Goal: Information Seeking & Learning: Learn about a topic

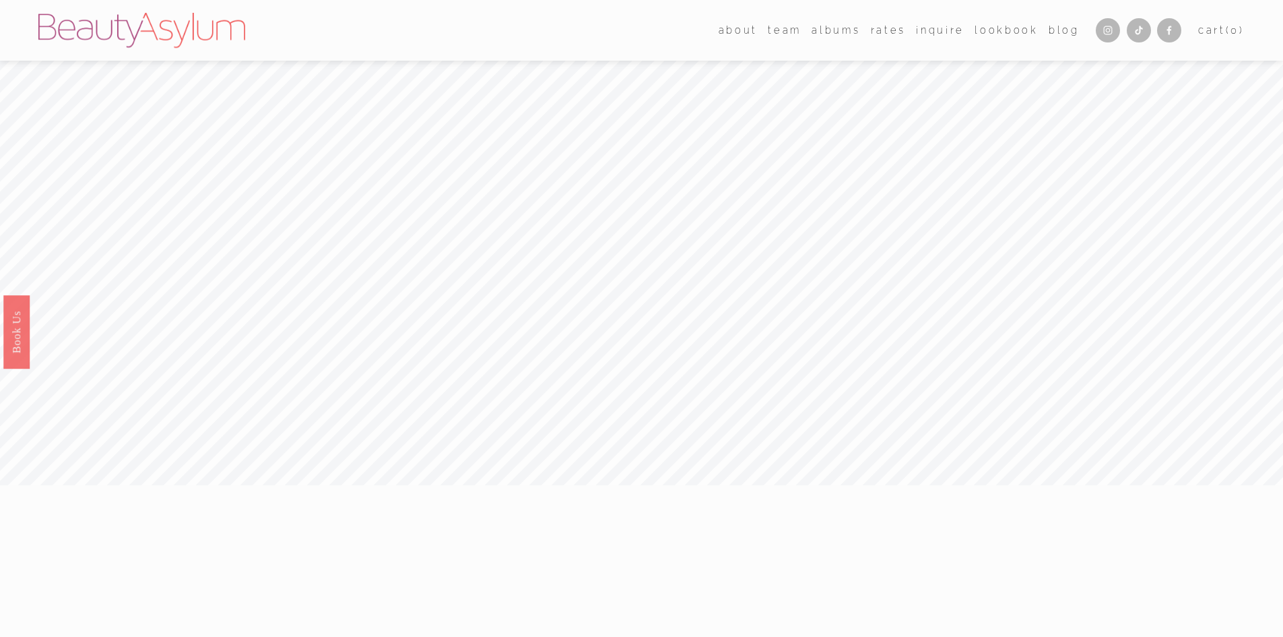
click at [896, 29] on link "Rates" at bounding box center [888, 30] width 35 height 20
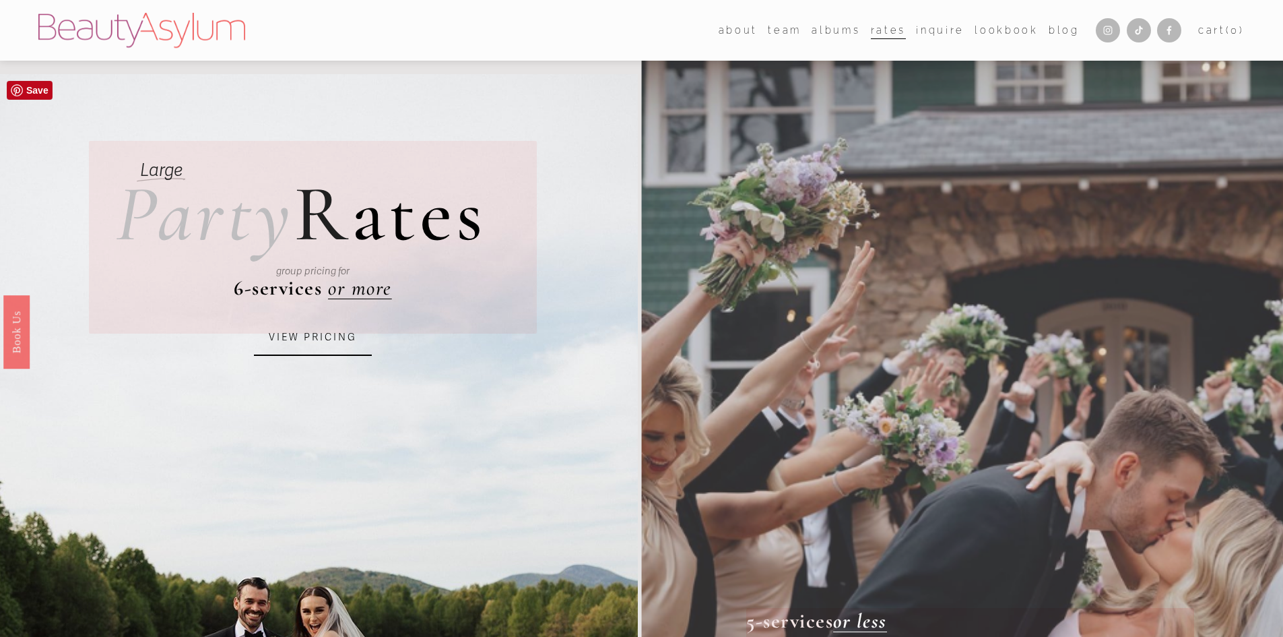
click at [321, 342] on link "VIEW PRICING" at bounding box center [313, 337] width 118 height 36
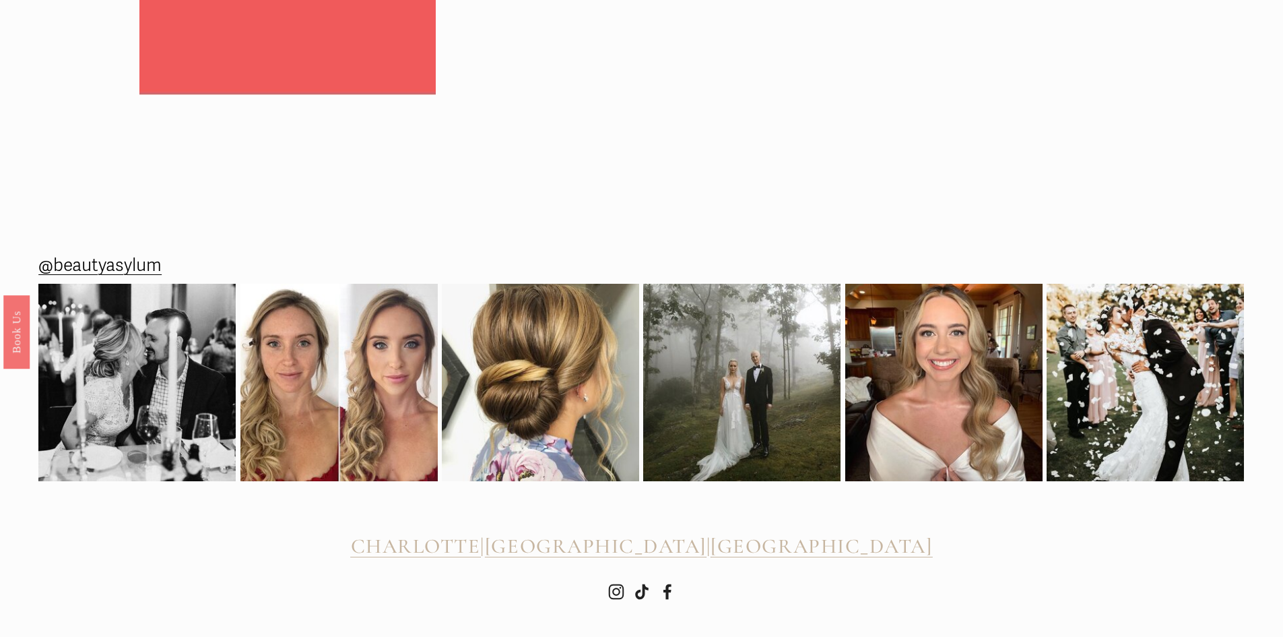
scroll to position [2358, 0]
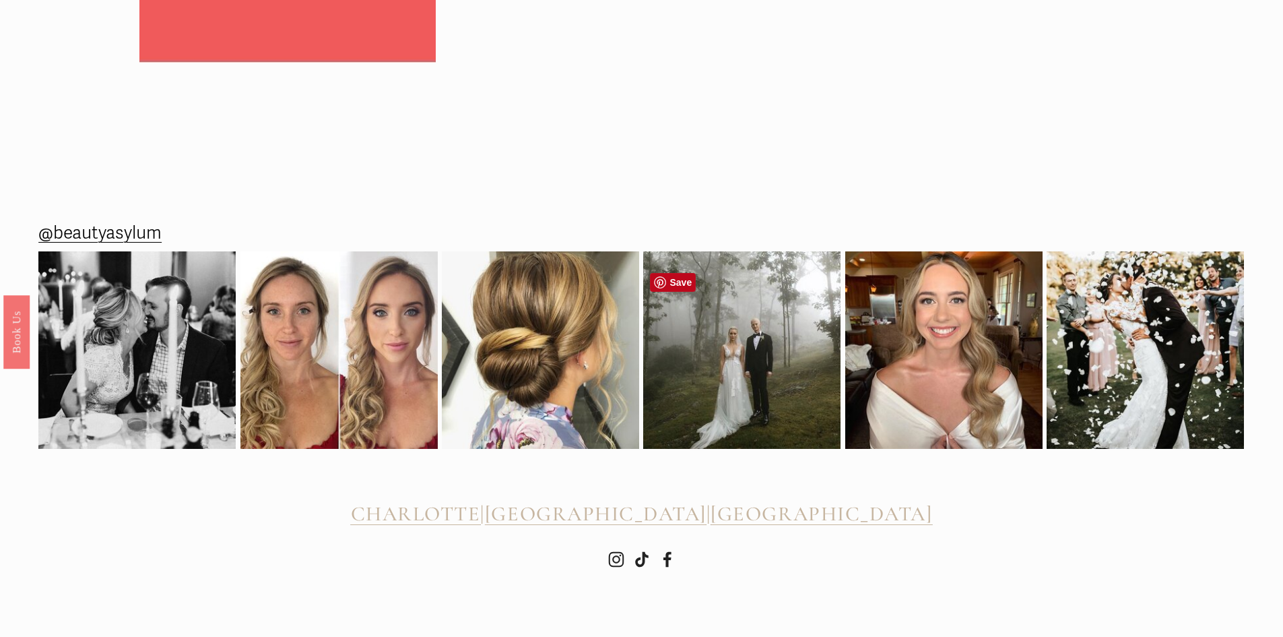
click at [796, 408] on img at bounding box center [741, 349] width 197 height 197
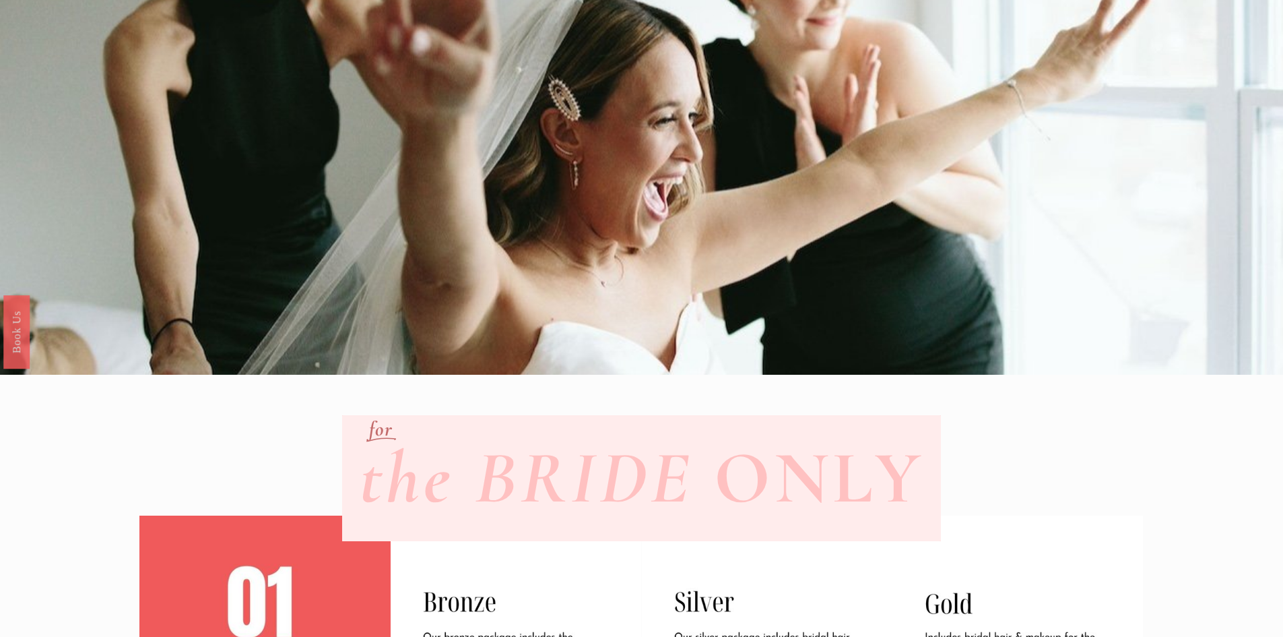
scroll to position [0, 0]
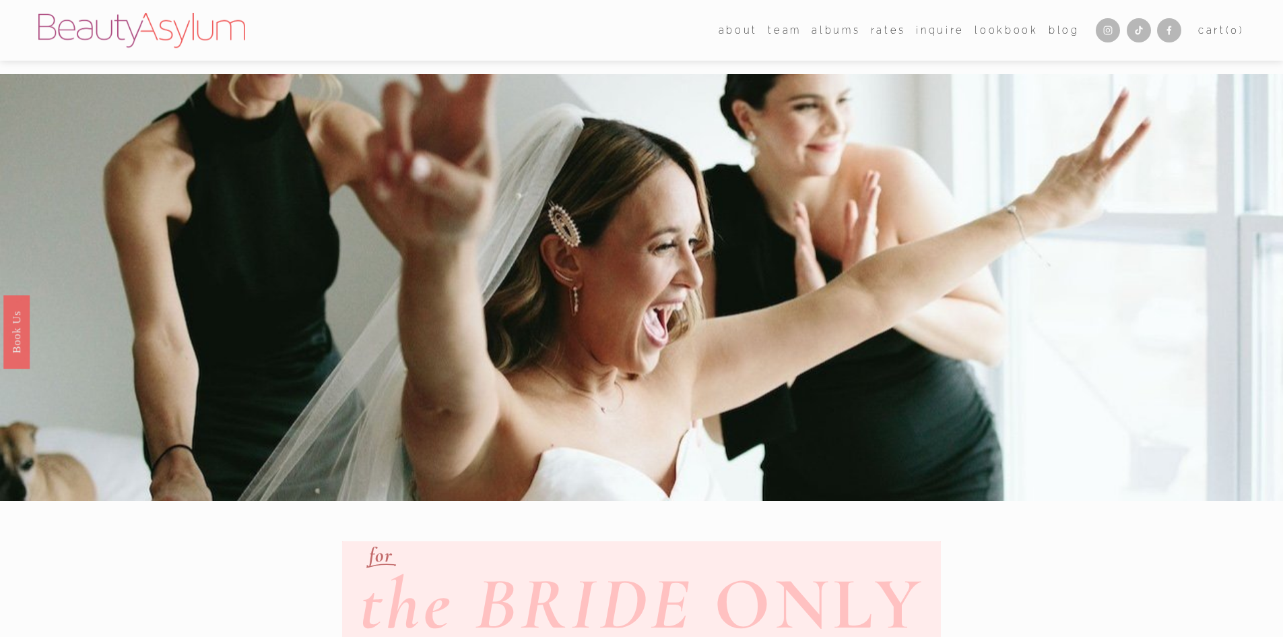
click at [890, 32] on link "Rates" at bounding box center [888, 30] width 35 height 20
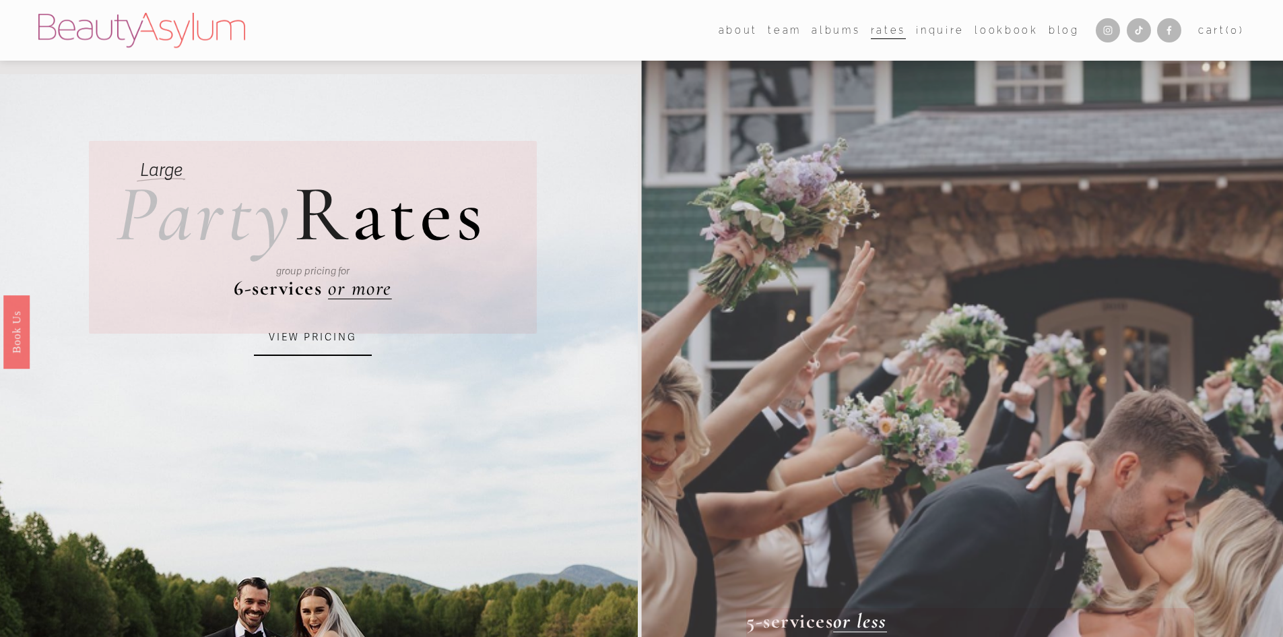
click at [0, 0] on link "Charlotte" at bounding box center [0, 0] width 0 height 0
